Goal: Task Accomplishment & Management: Manage account settings

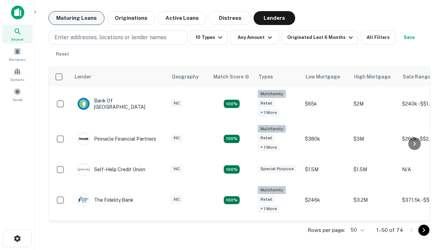
click at [76, 18] on button "Maturing Loans" at bounding box center [77, 18] width 56 height 14
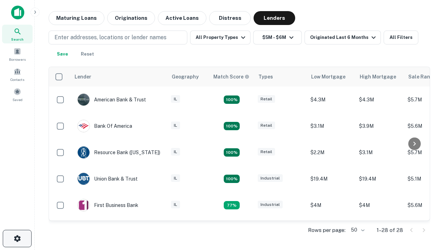
click at [17, 238] on icon "button" at bounding box center [17, 238] width 8 height 8
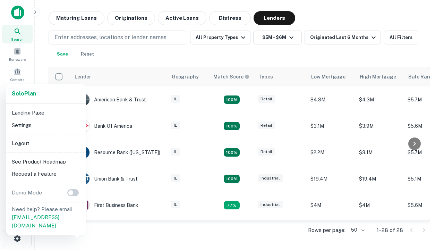
click at [46, 143] on li "Logout" at bounding box center [46, 143] width 74 height 12
